Goal: Check status: Check status

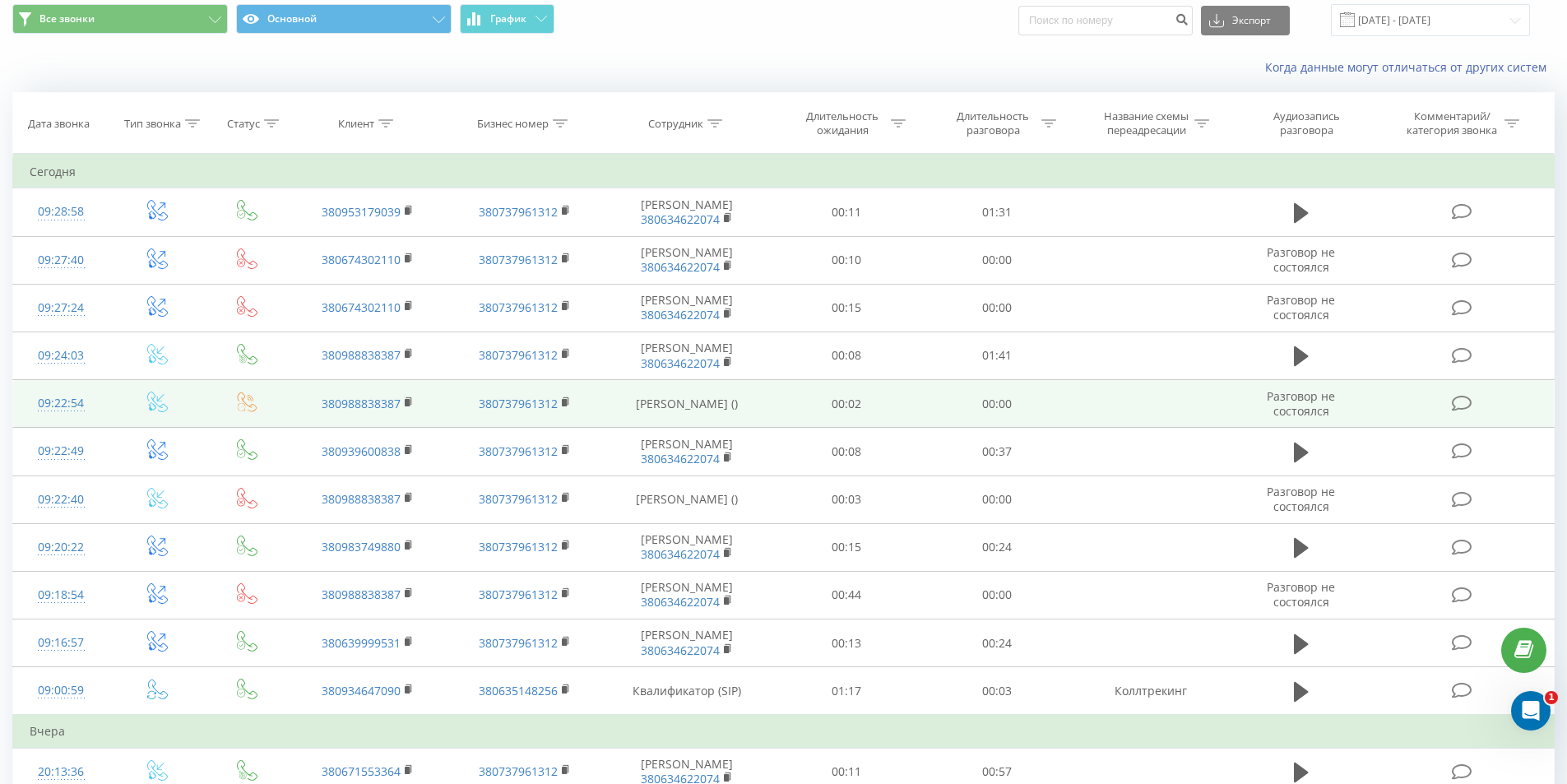
scroll to position [83, 0]
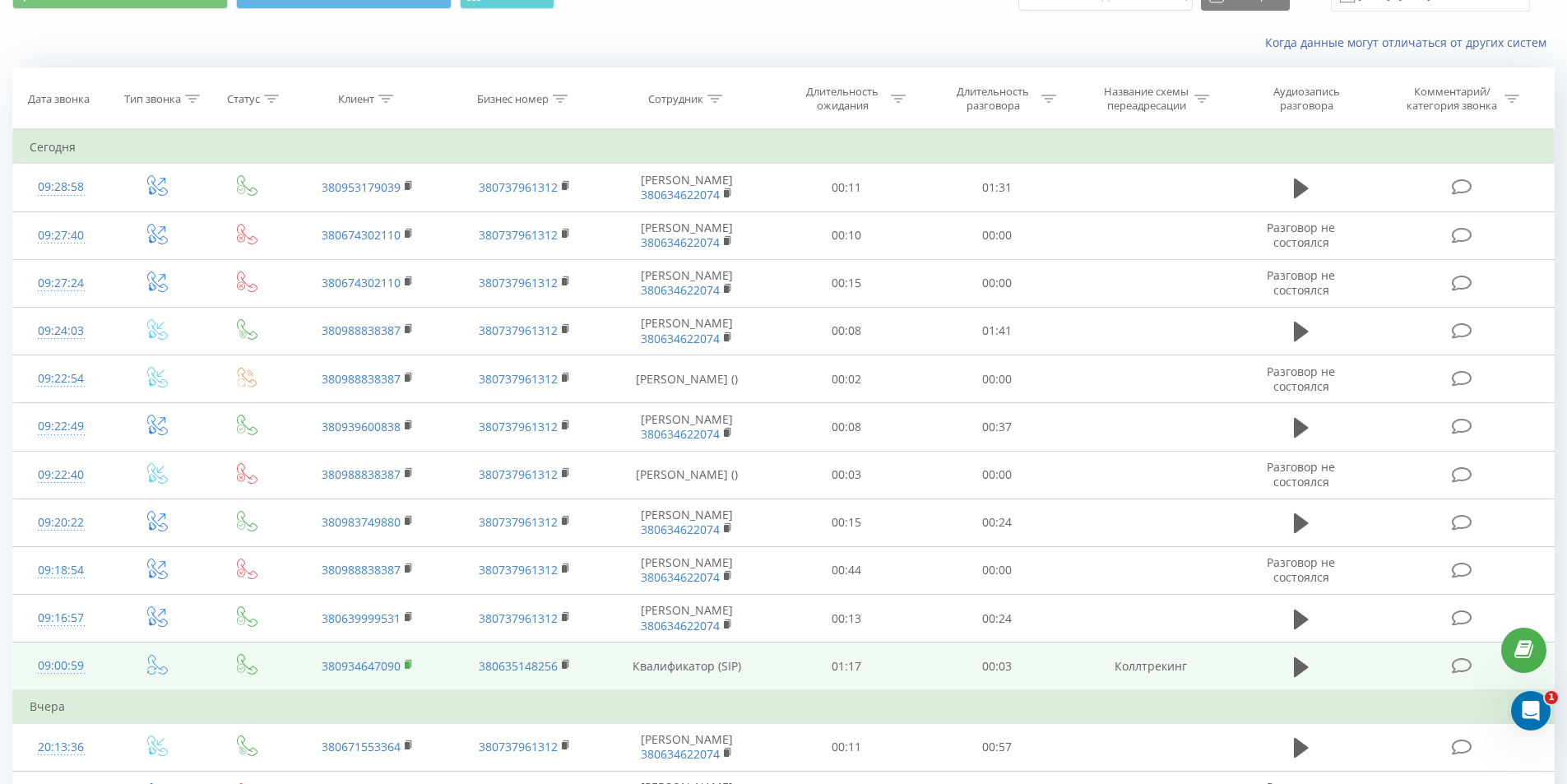
click at [406, 664] on rect at bounding box center [406, 665] width 5 height 8
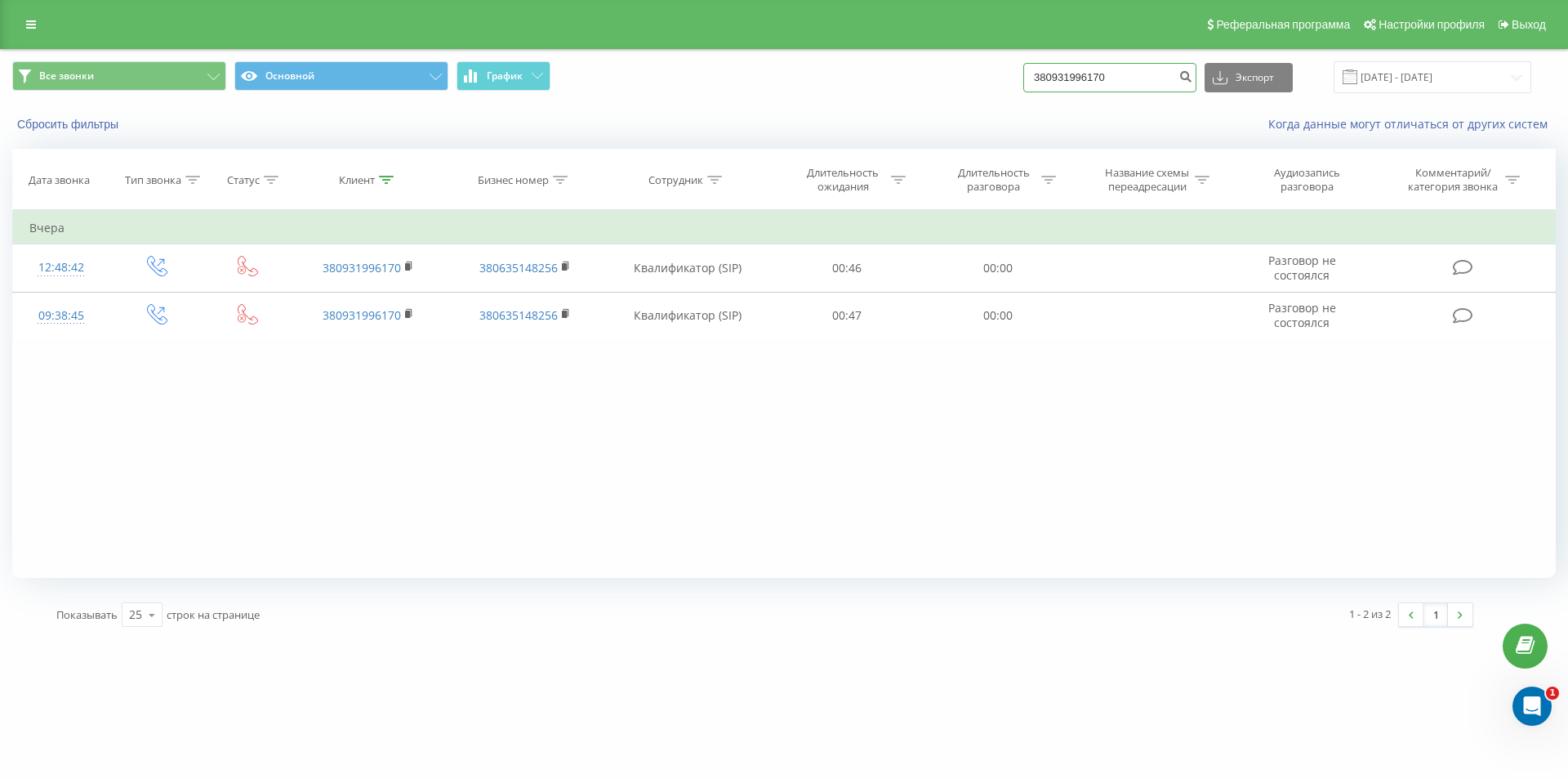
drag, startPoint x: 1136, startPoint y: 86, endPoint x: 959, endPoint y: 77, distance: 177.2
click at [959, 77] on div "Все звонки Основной График 380931996170 Экспорт .csv .xls .xlsx 21.05.2025 - 21…" at bounding box center [784, 77] width 1544 height 32
paste input "464709"
type input "380934647090"
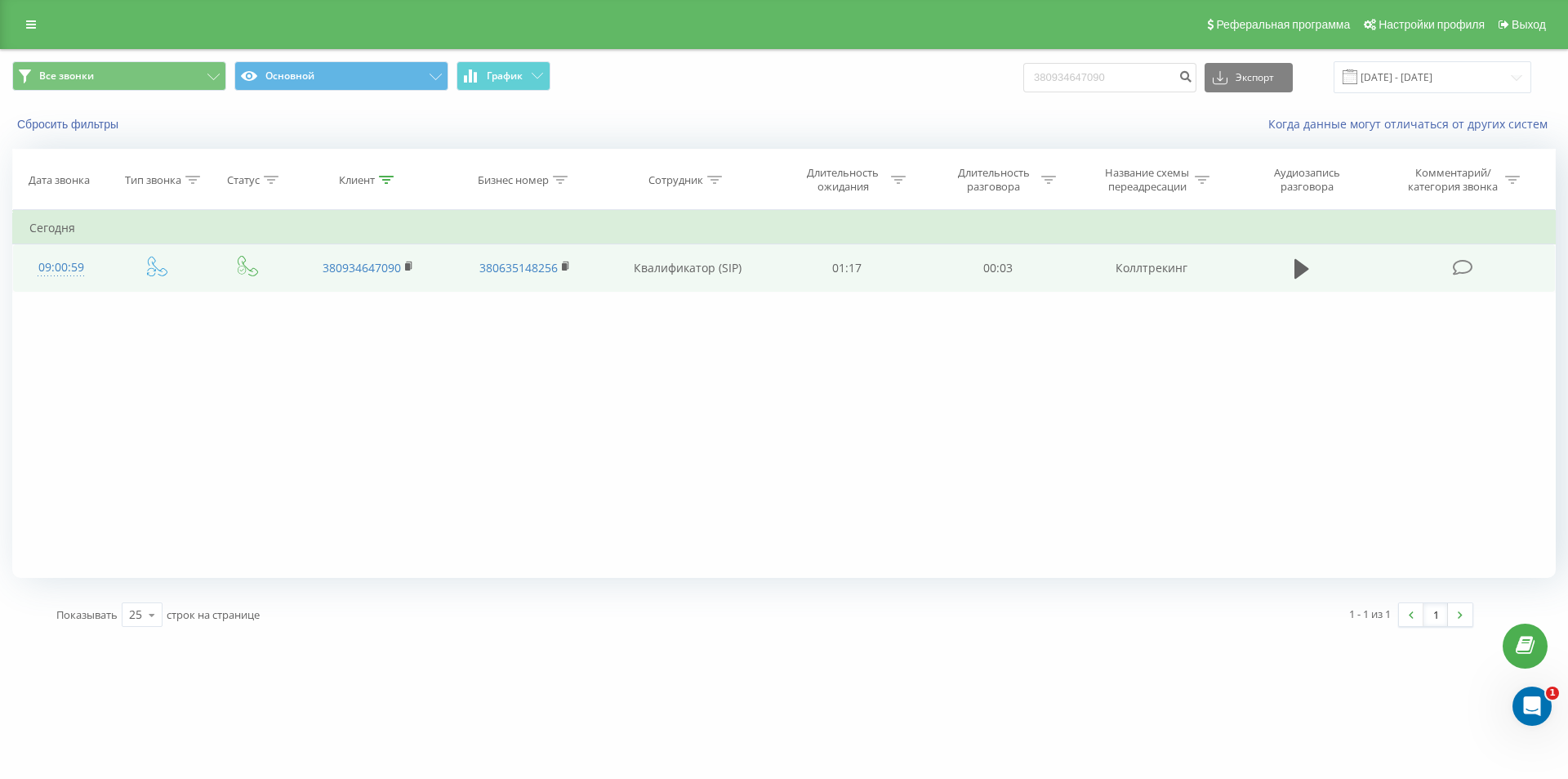
click at [78, 273] on div "09:00:59" at bounding box center [61, 267] width 63 height 32
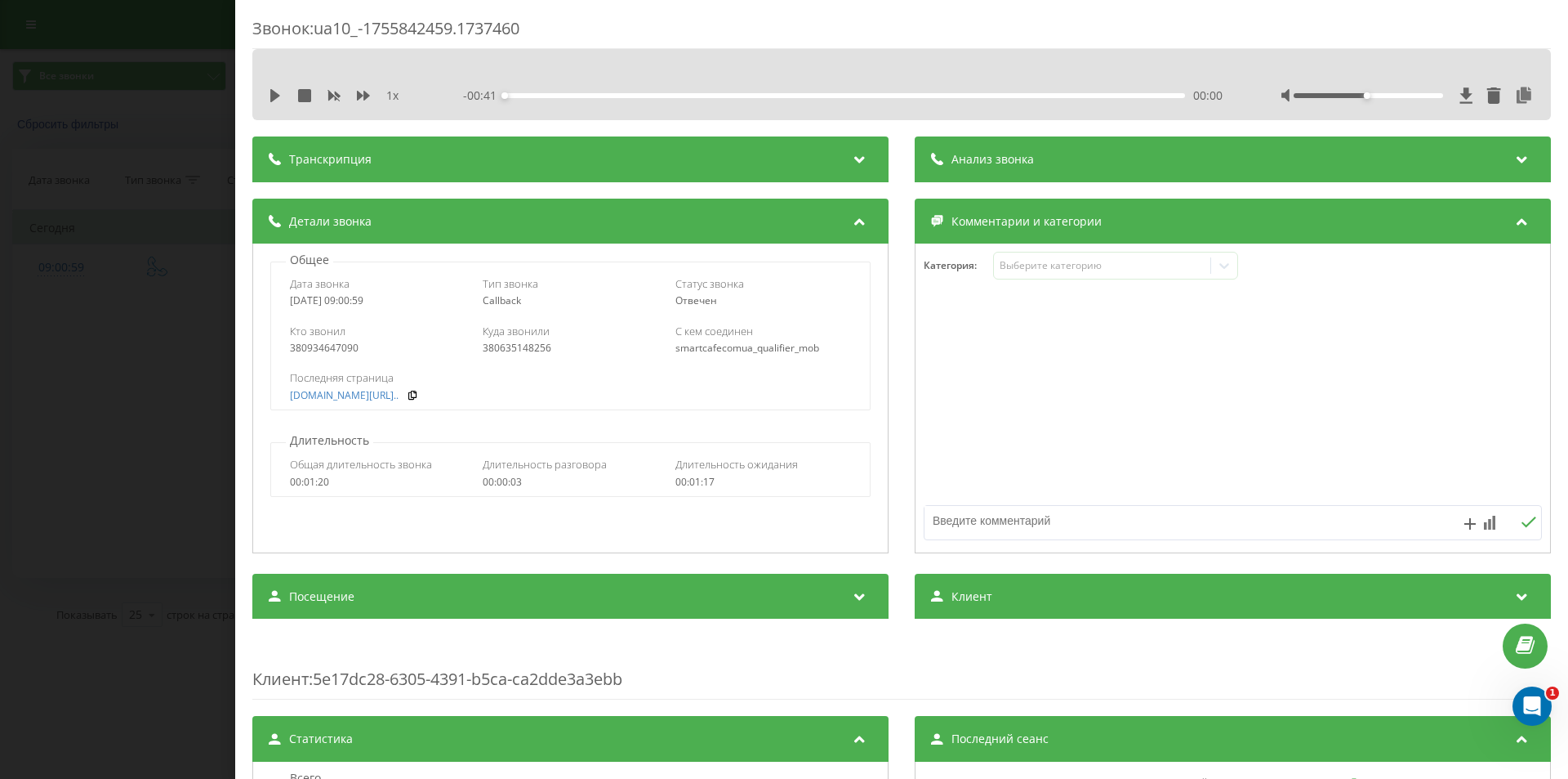
click at [130, 265] on div "Звонок : ua10_-1755842459.1737460 1 x - 00:41 00:00 00:00 Транскрипция Для анал…" at bounding box center [784, 390] width 1568 height 779
